Goal: Information Seeking & Learning: Find specific fact

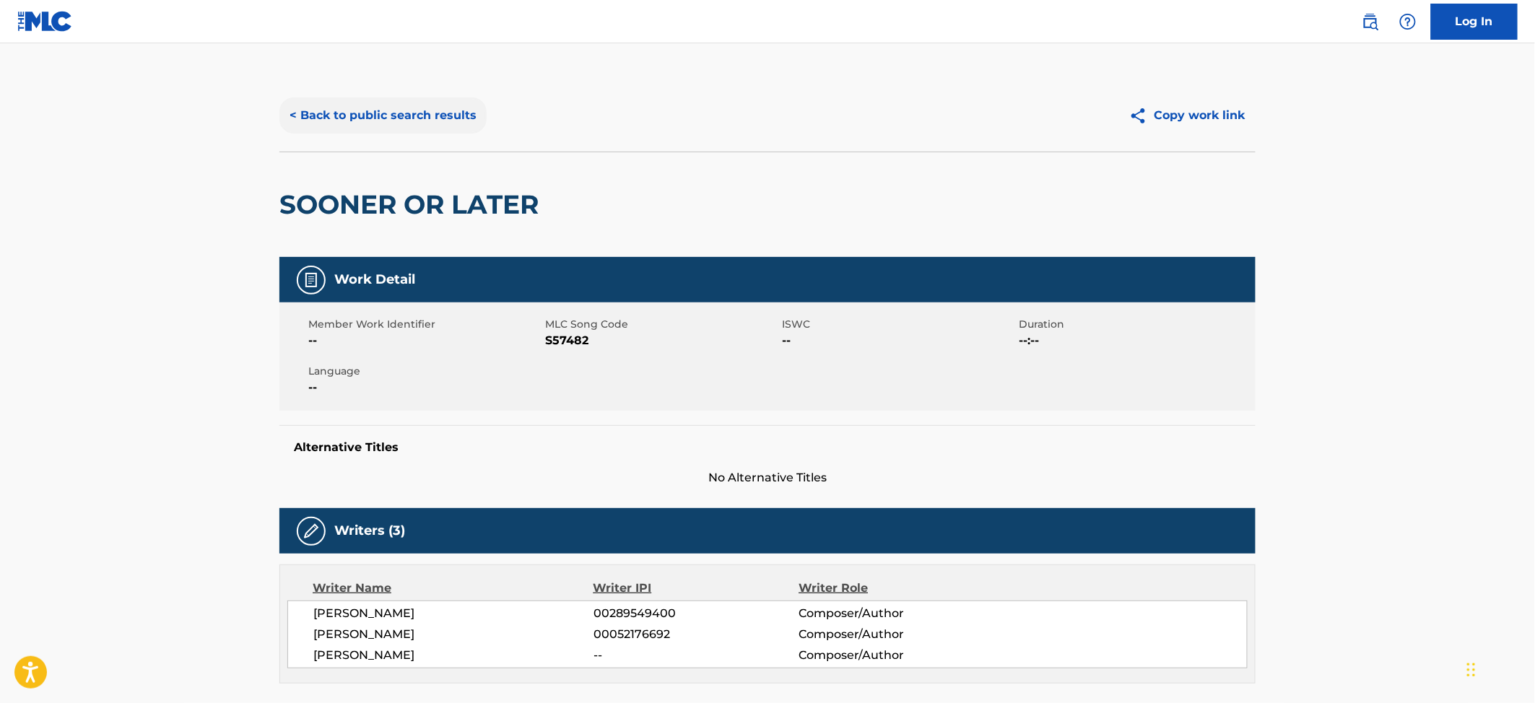
click at [425, 114] on button "< Back to public search results" at bounding box center [382, 115] width 207 height 36
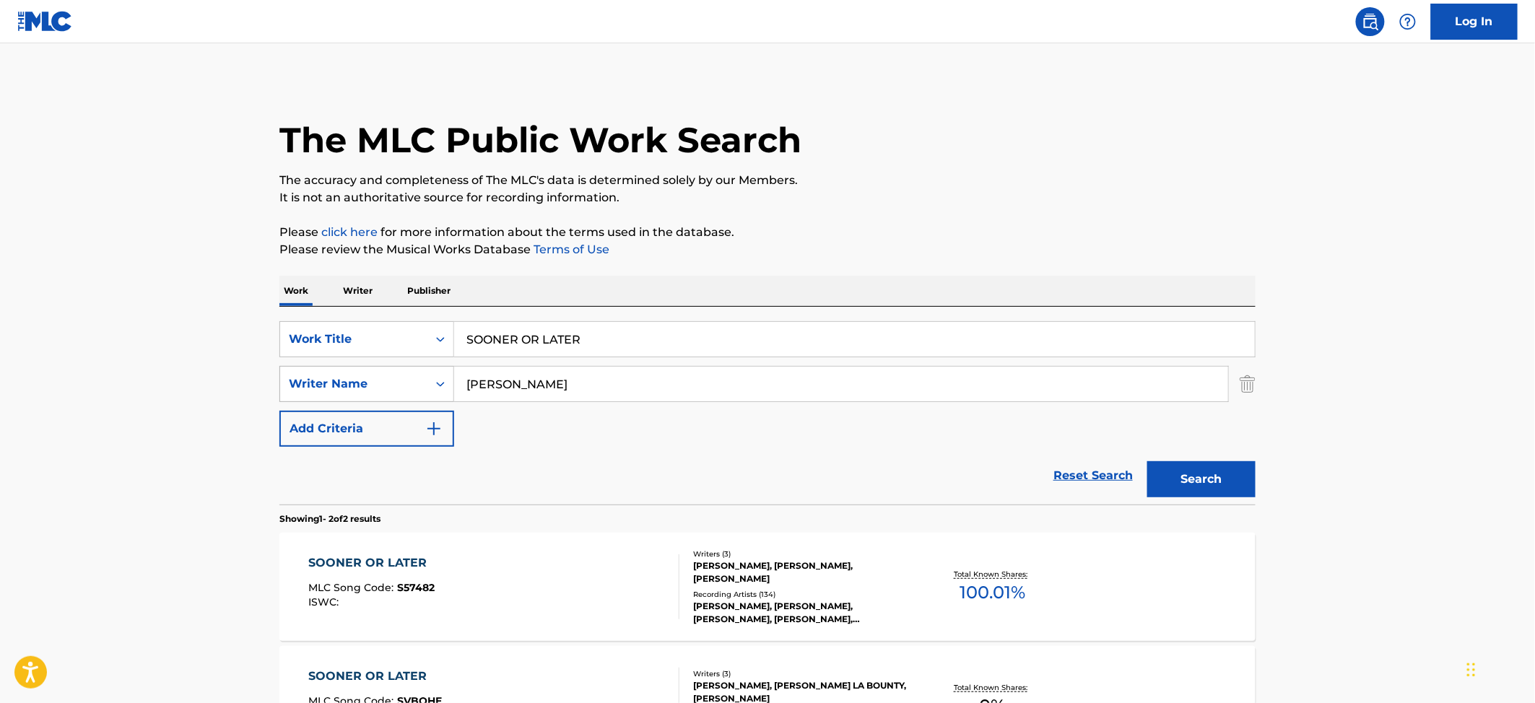
drag, startPoint x: 599, startPoint y: 335, endPoint x: 402, endPoint y: 379, distance: 202.0
click at [402, 378] on div "SearchWithCriteriaa4159f94-b883-4e70-a02d-415580e75b99 Work Title SOONER OR LAT…" at bounding box center [767, 384] width 976 height 126
type input "soul city"
type input "partland"
click at [1147, 461] on button "Search" at bounding box center [1201, 479] width 108 height 36
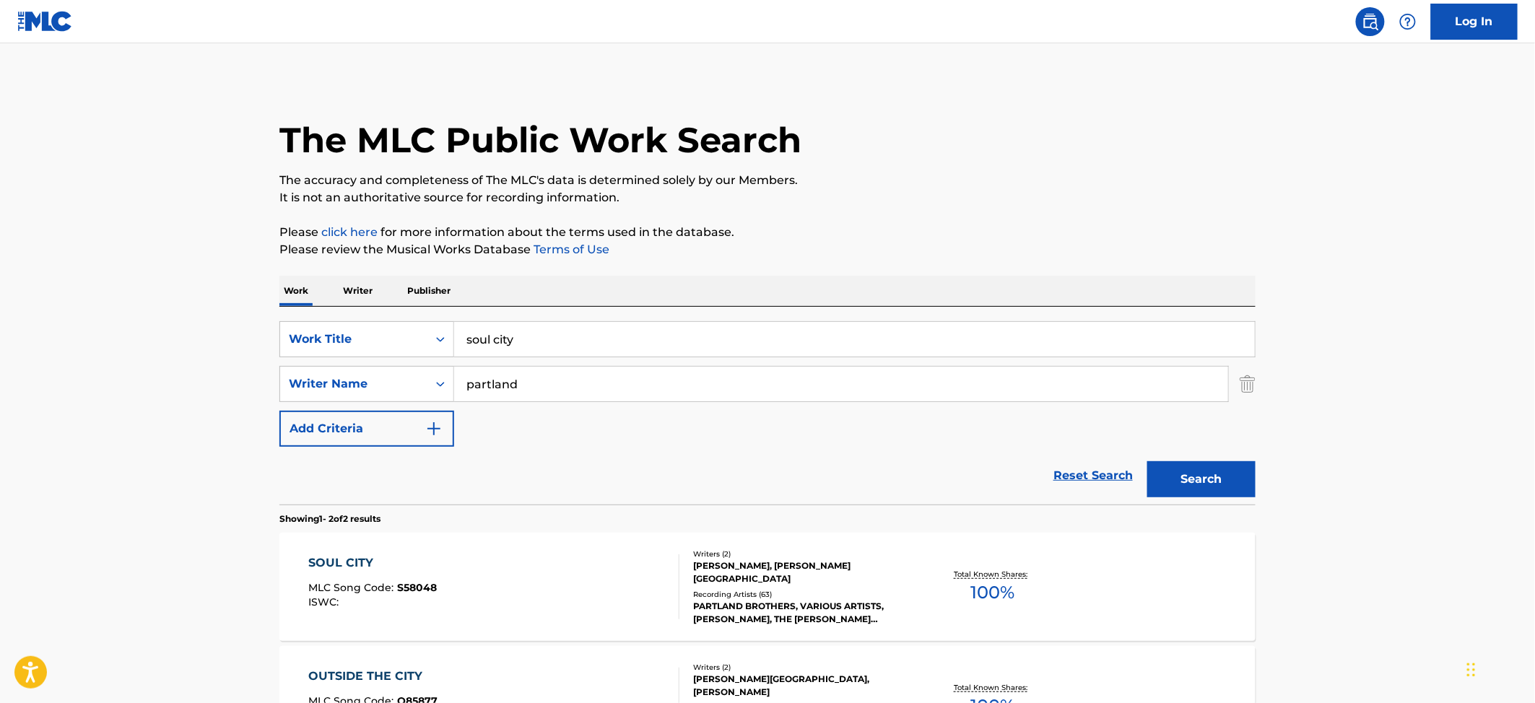
click at [352, 565] on div "SOUL CITY" at bounding box center [373, 562] width 129 height 17
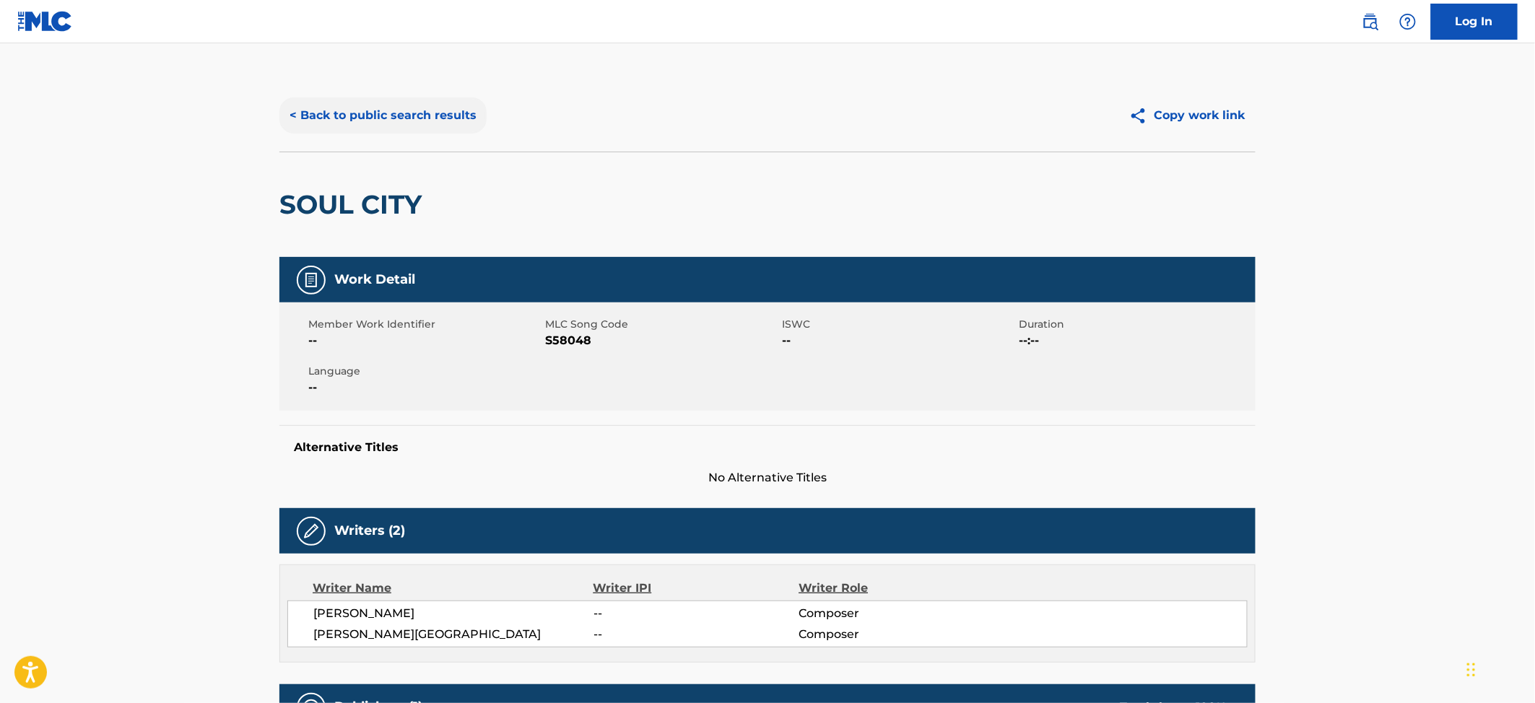
click at [427, 121] on button "< Back to public search results" at bounding box center [382, 115] width 207 height 36
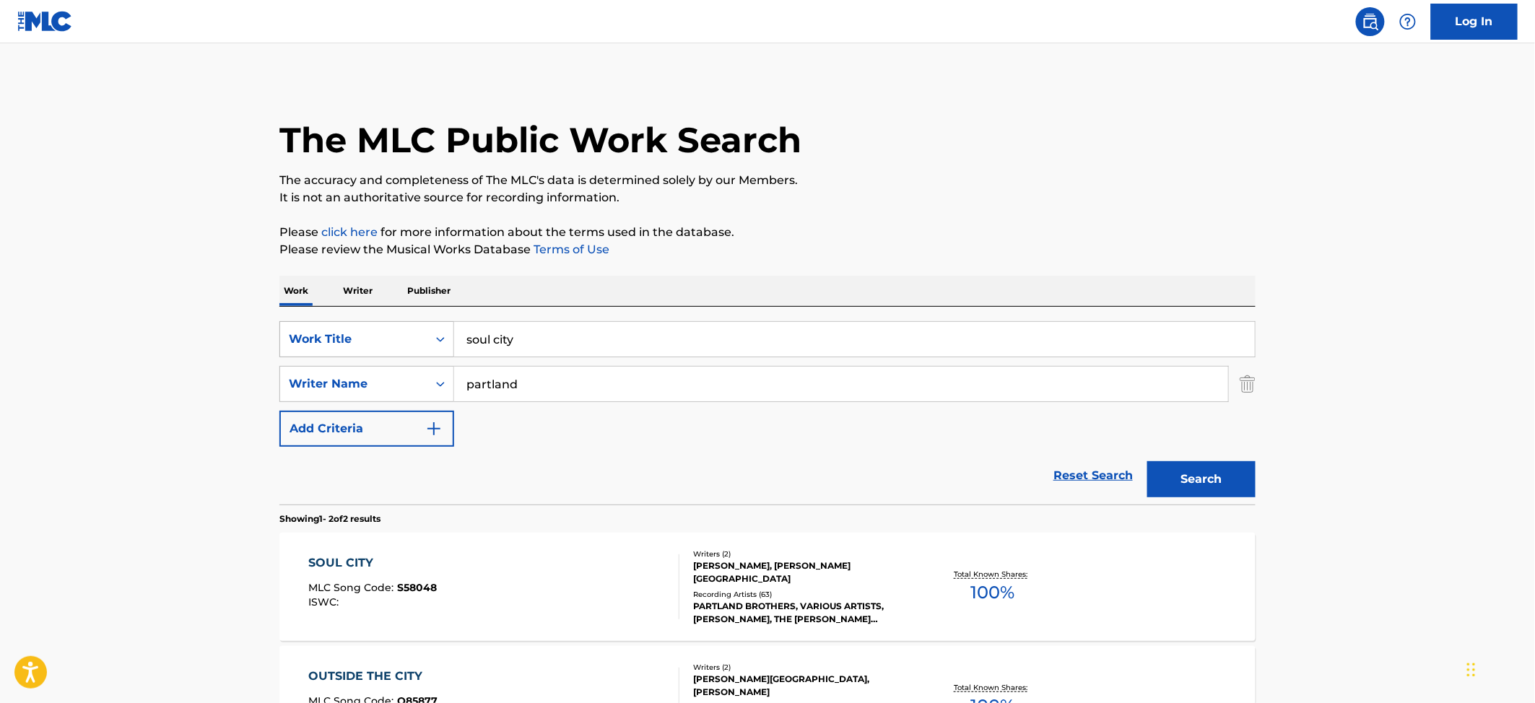
drag, startPoint x: 524, startPoint y: 333, endPoint x: 443, endPoint y: 347, distance: 82.7
click at [443, 347] on div "SearchWithCriteriaa4159f94-b883-4e70-a02d-415580e75b99 Work Title soul city" at bounding box center [767, 339] width 976 height 36
type input "she doesn't cry anymore"
click at [1147, 461] on button "Search" at bounding box center [1201, 479] width 108 height 36
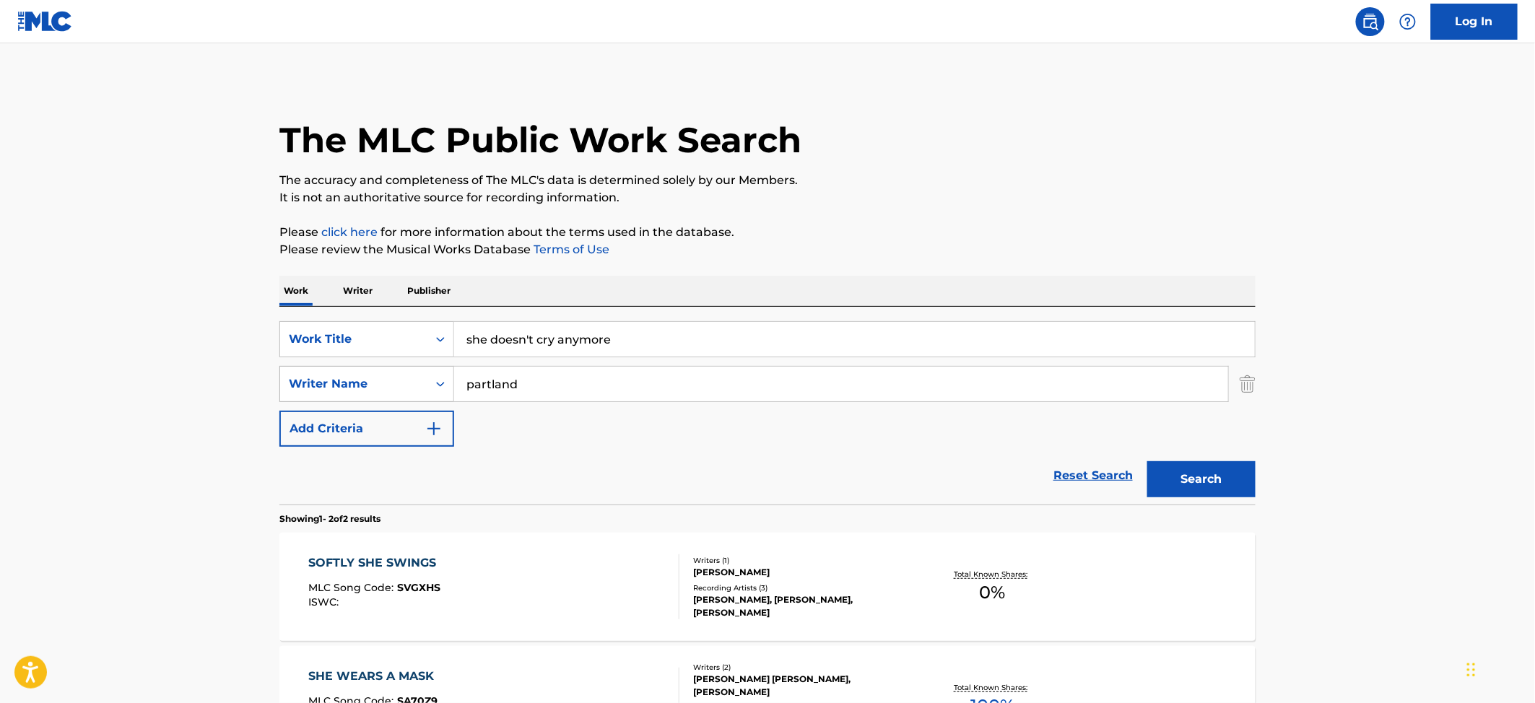
drag, startPoint x: 533, startPoint y: 385, endPoint x: 436, endPoint y: 383, distance: 96.8
click at [436, 383] on div "SearchWithCriteria5ca02556-412a-47b2-8122-c15161a34a32 Writer Name partland" at bounding box center [767, 384] width 976 height 36
type input "[PERSON_NAME]"
click at [1147, 461] on button "Search" at bounding box center [1201, 479] width 108 height 36
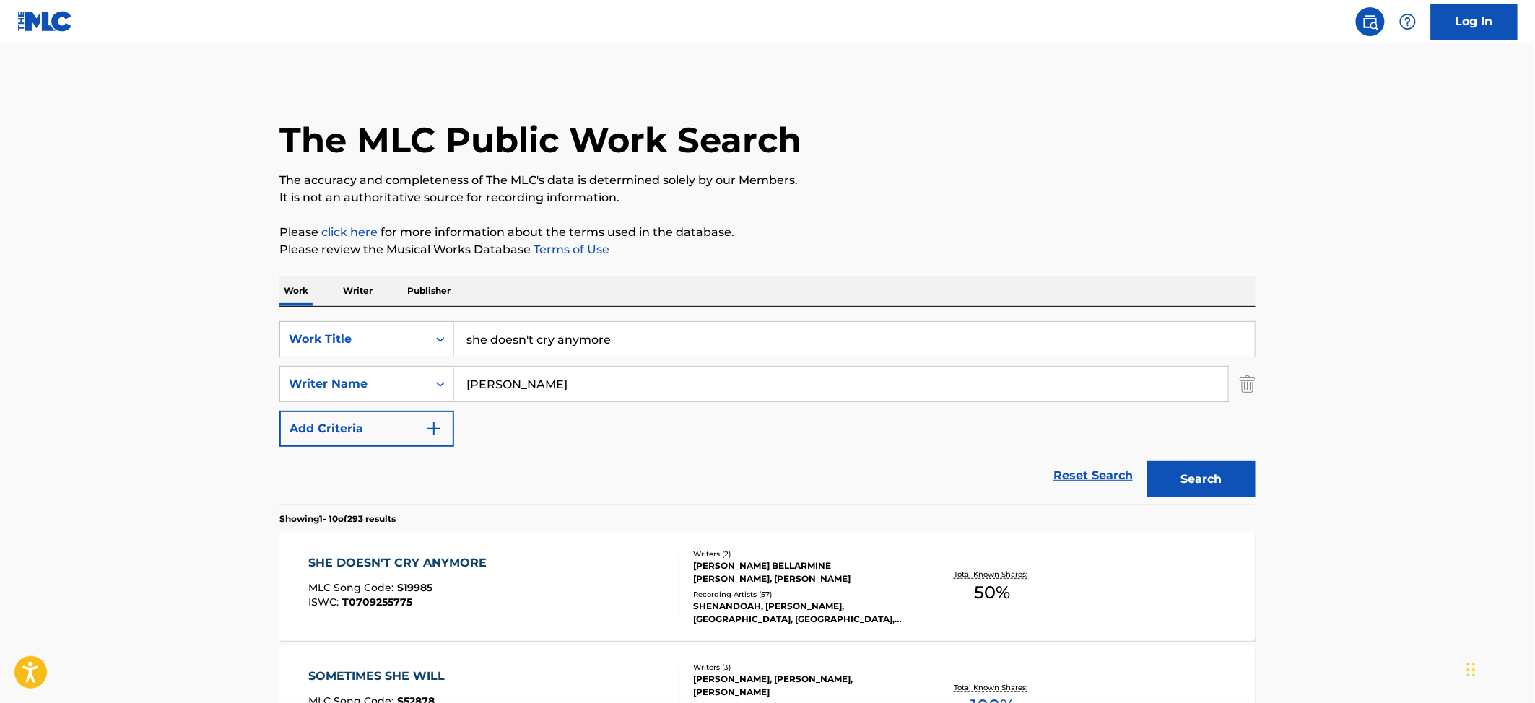
click at [428, 562] on div "SHE DOESN'T CRY ANYMORE" at bounding box center [402, 562] width 186 height 17
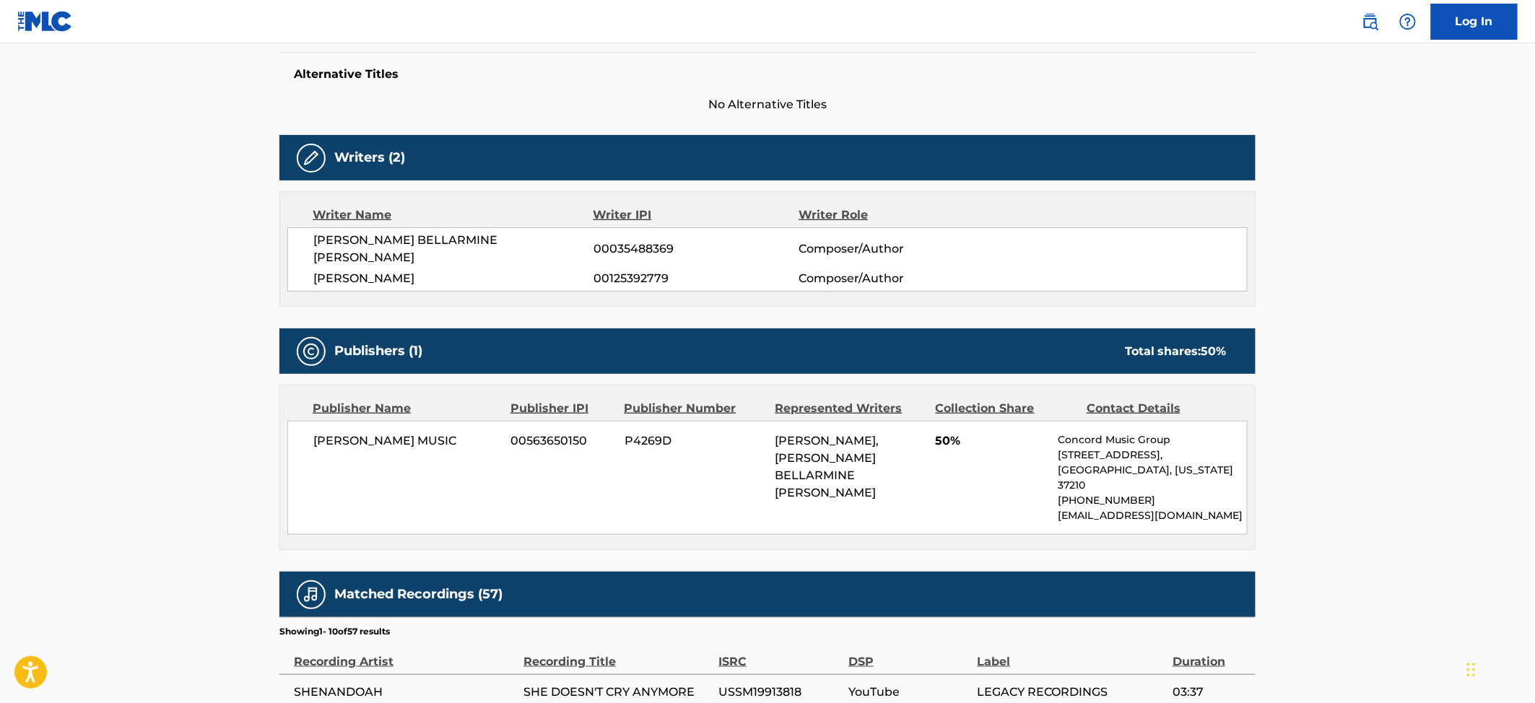
scroll to position [385, 0]
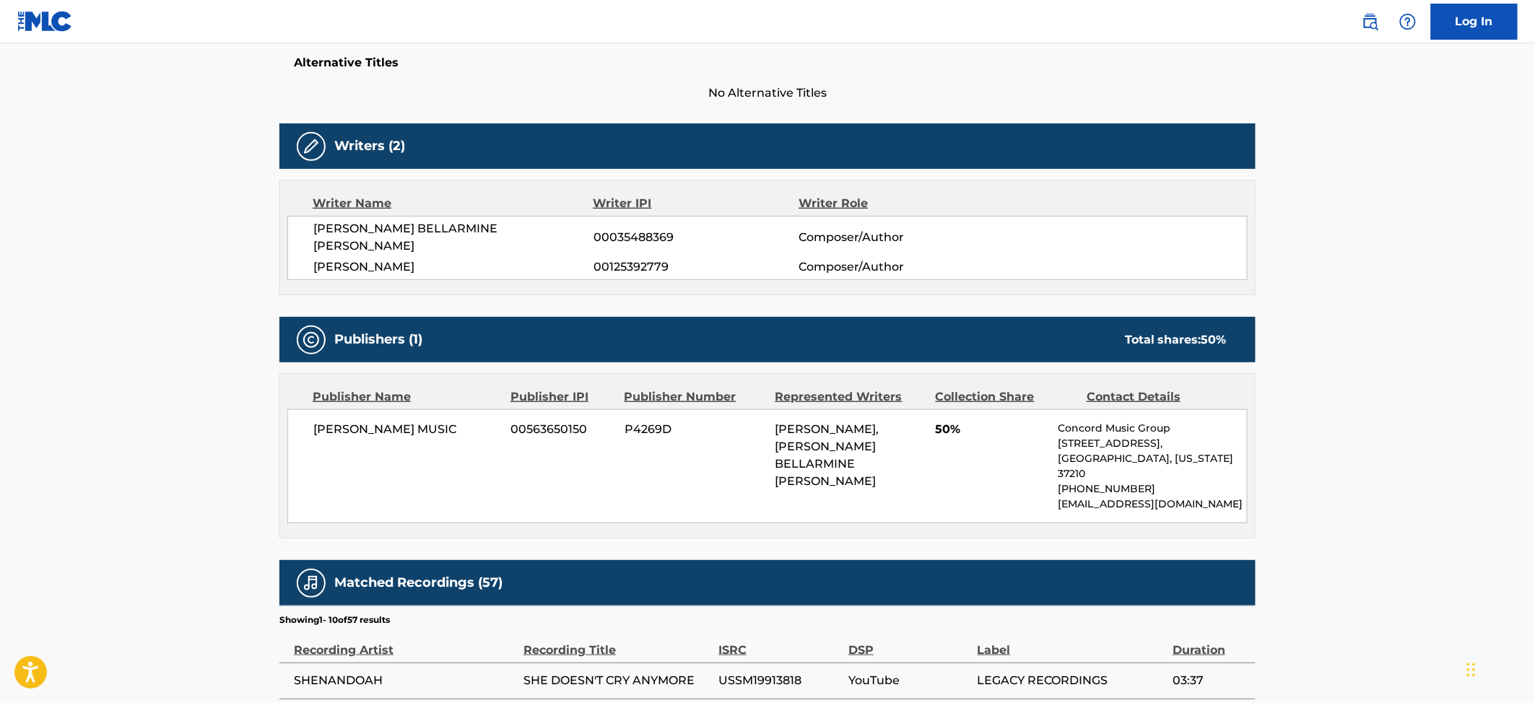
drag, startPoint x: 471, startPoint y: 408, endPoint x: 298, endPoint y: 425, distance: 173.4
click at [298, 425] on div "[PERSON_NAME] MUSIC 00563650150 P4269D [PERSON_NAME], [PERSON_NAME] BELLARMINE …" at bounding box center [767, 466] width 960 height 114
copy span "[PERSON_NAME] MUSIC"
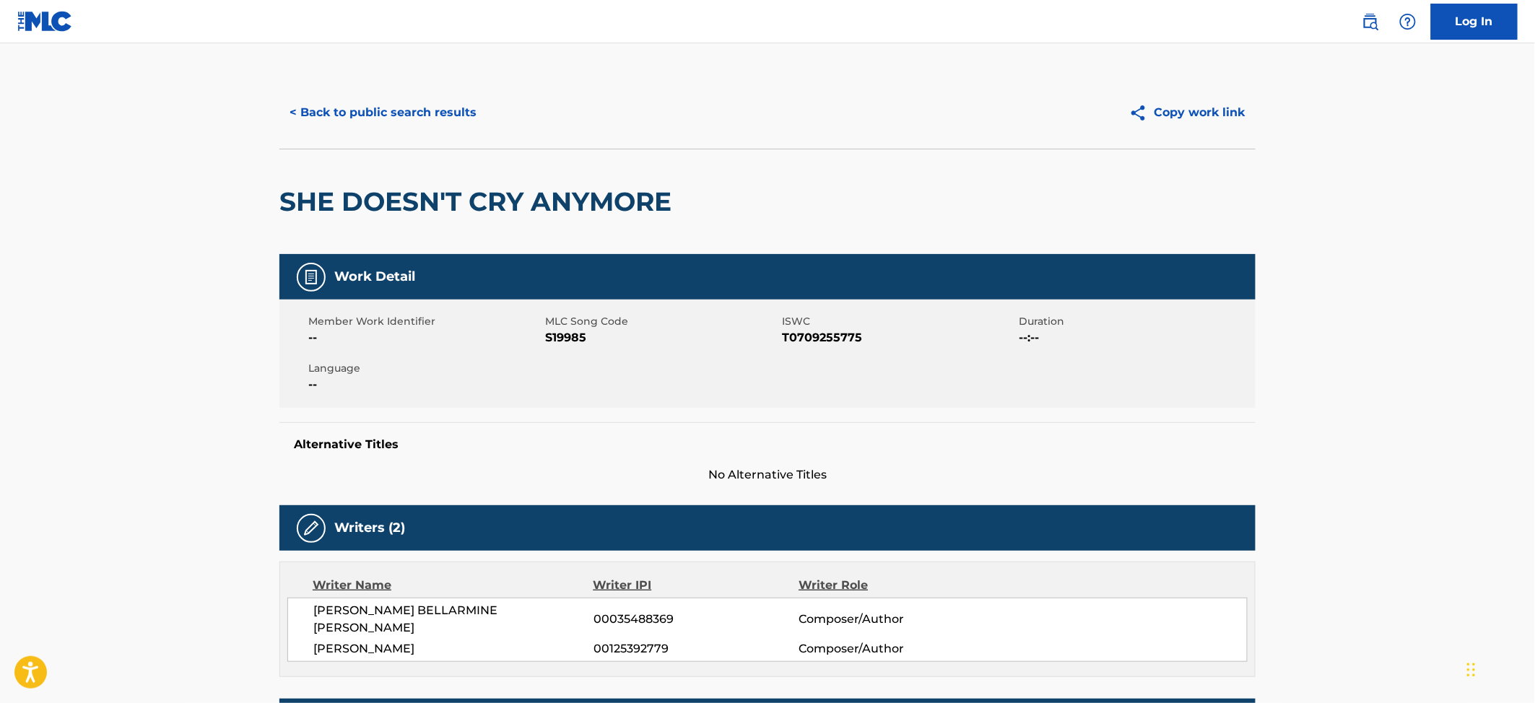
scroll to position [0, 0]
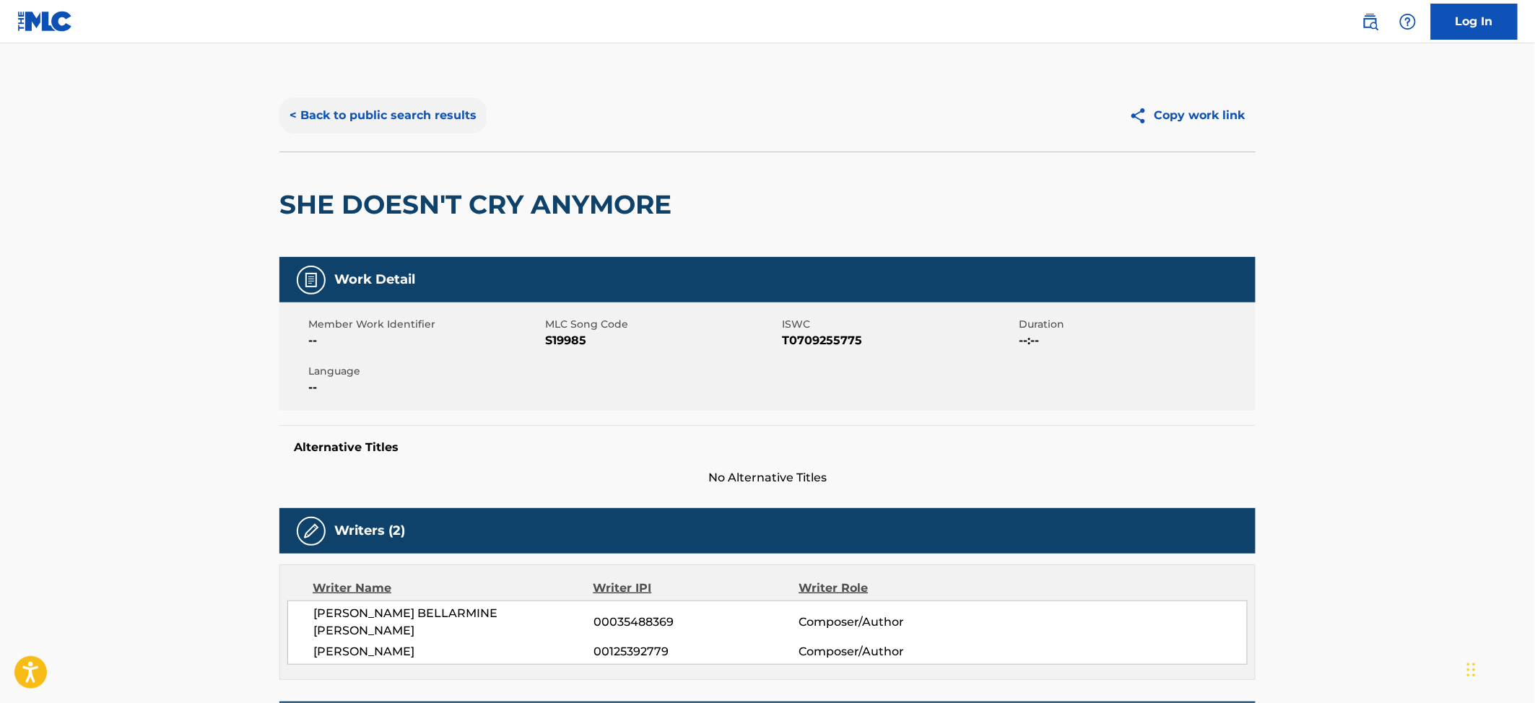
click at [399, 100] on button "< Back to public search results" at bounding box center [382, 115] width 207 height 36
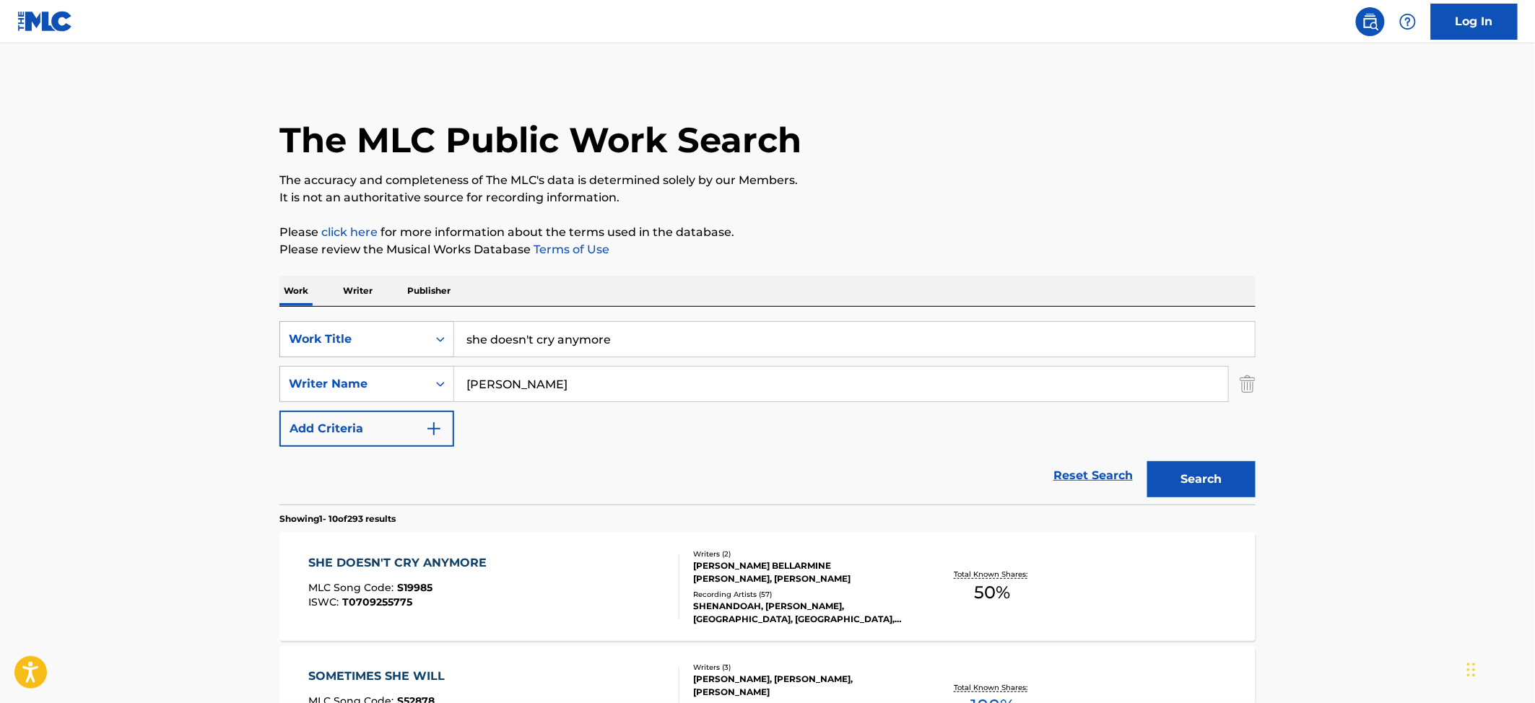
drag, startPoint x: 619, startPoint y: 332, endPoint x: 304, endPoint y: 336, distance: 315.5
click at [304, 336] on div "SearchWithCriteriaa4159f94-b883-4e70-a02d-415580e75b99 Work Title she doesn't c…" at bounding box center [767, 339] width 976 height 36
type input "she loves to be in love"
click at [1147, 461] on button "Search" at bounding box center [1201, 479] width 108 height 36
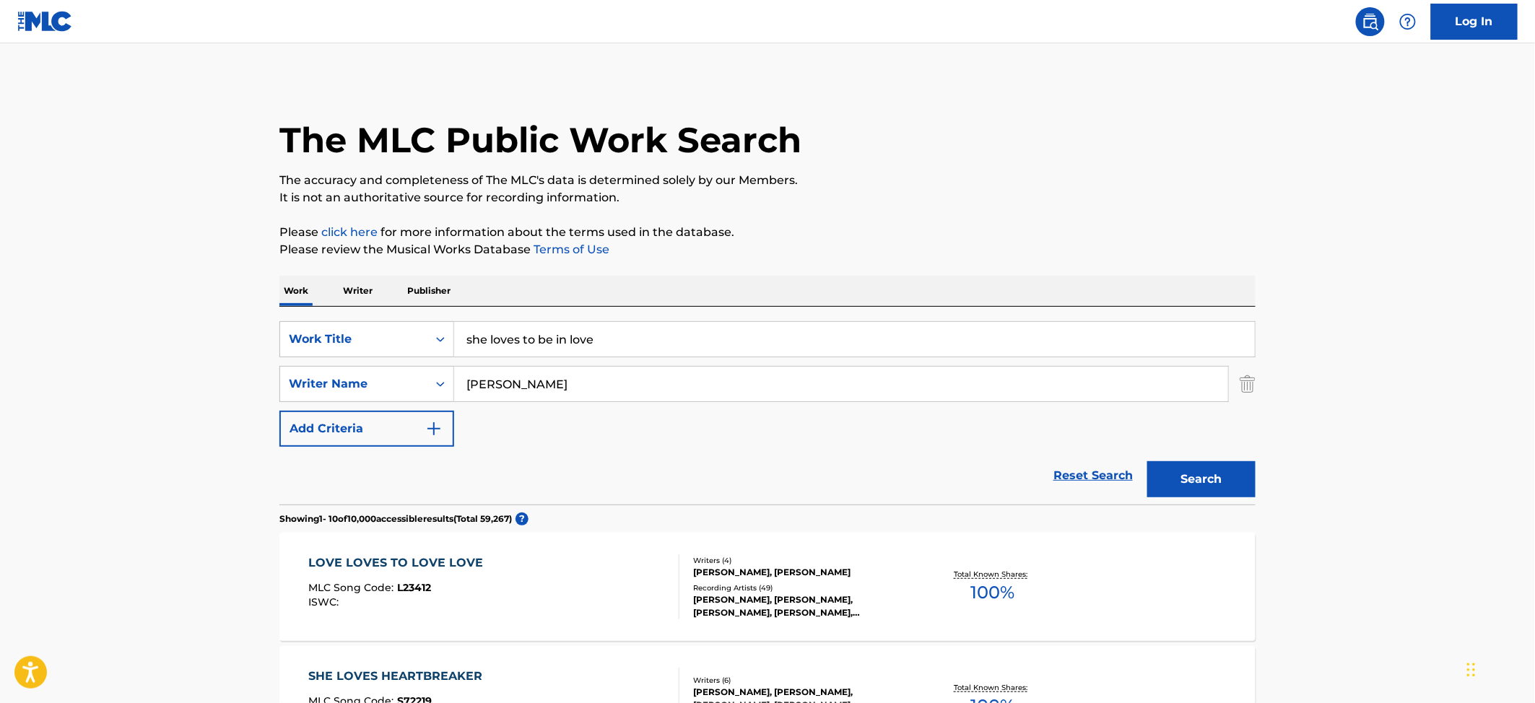
click at [466, 385] on input "[PERSON_NAME]" at bounding box center [841, 384] width 774 height 35
type input "[PERSON_NAME]"
click at [1147, 461] on button "Search" at bounding box center [1201, 479] width 108 height 36
click at [436, 384] on icon "Search Form" at bounding box center [440, 384] width 14 height 14
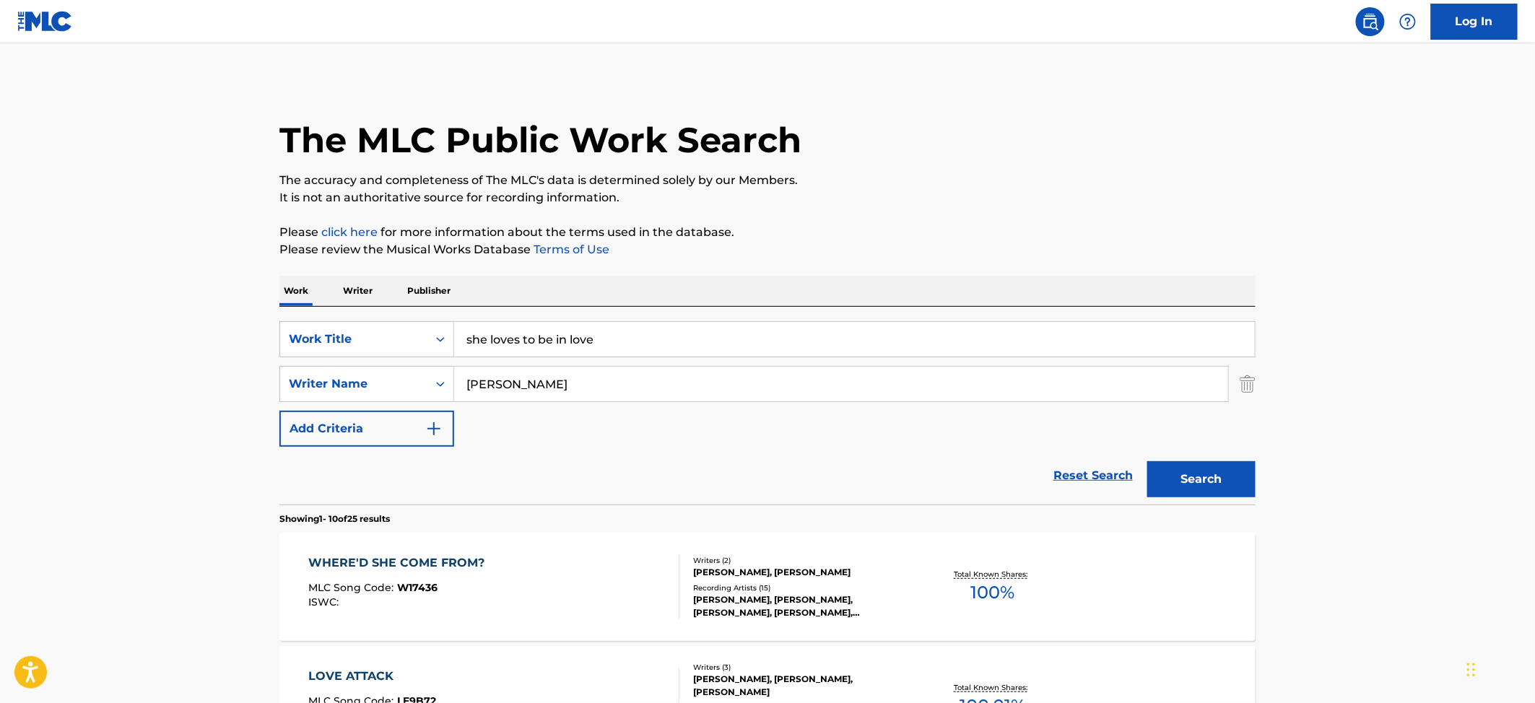
click at [498, 385] on input "[PERSON_NAME]" at bounding box center [841, 384] width 774 height 35
click at [527, 391] on input "[PERSON_NAME]" at bounding box center [841, 384] width 774 height 35
click at [547, 391] on input "[PERSON_NAME]" at bounding box center [841, 384] width 774 height 35
click at [422, 431] on button "Add Criteria" at bounding box center [366, 429] width 175 height 36
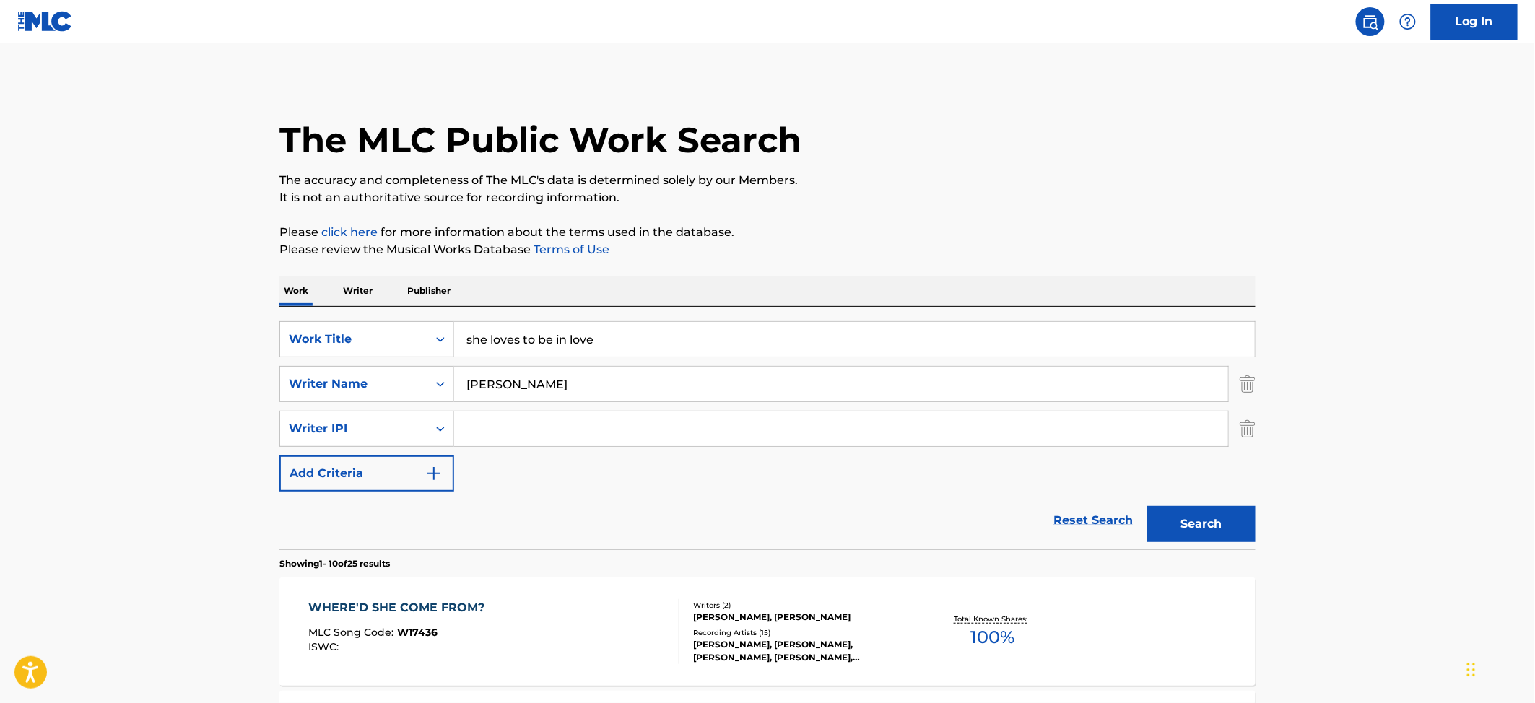
click at [475, 396] on input "[PERSON_NAME]" at bounding box center [841, 384] width 774 height 35
click at [491, 387] on input "[PERSON_NAME]" at bounding box center [841, 384] width 774 height 35
click at [494, 386] on input "[PERSON_NAME]" at bounding box center [841, 384] width 774 height 35
